Goal: Go to known website: Access a specific website the user already knows

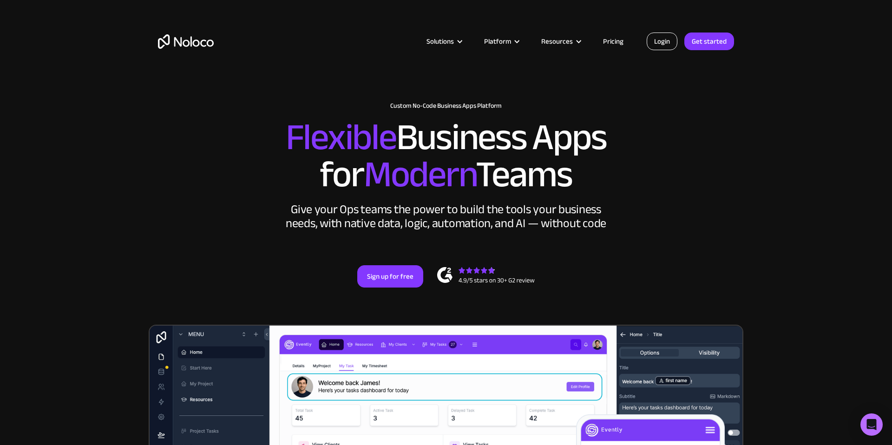
click at [649, 43] on link "Login" at bounding box center [662, 42] width 31 height 18
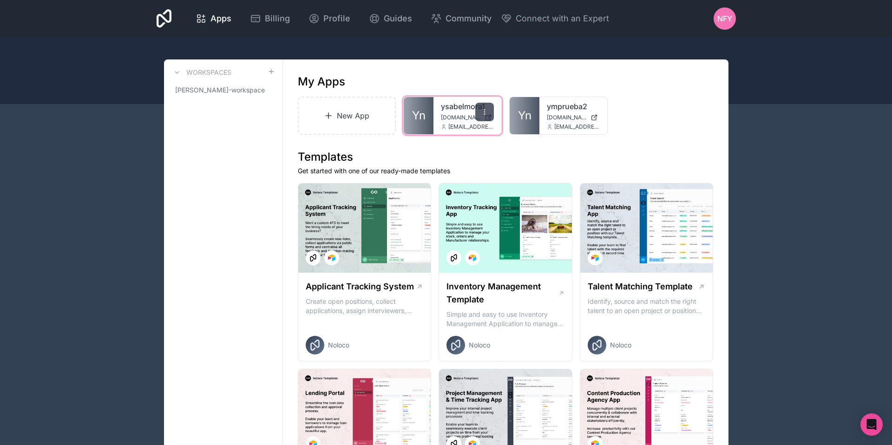
click at [481, 112] on icon at bounding box center [484, 111] width 7 height 7
click at [452, 111] on link "ysabelmora1" at bounding box center [467, 106] width 53 height 11
